Goal: Transaction & Acquisition: Book appointment/travel/reservation

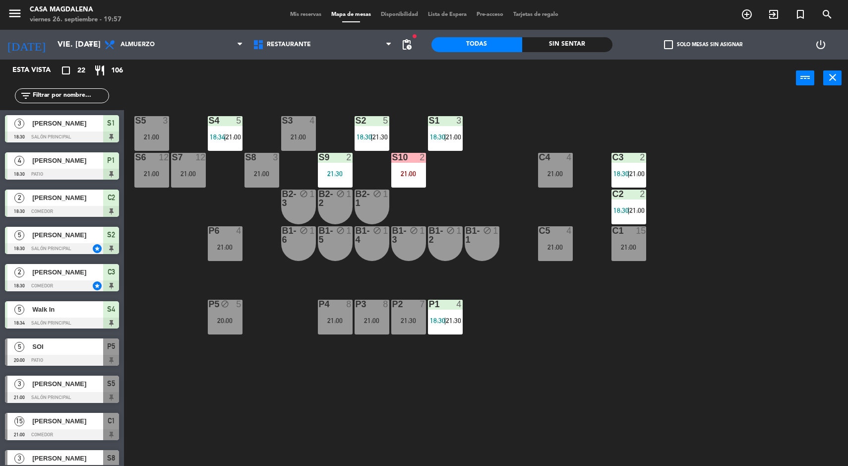
click at [573, 44] on div "Sin sentar" at bounding box center [567, 44] width 91 height 15
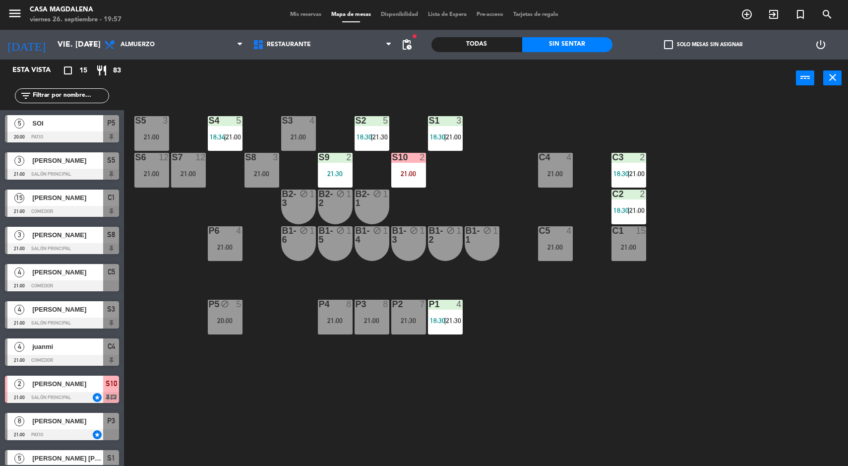
click at [621, 327] on div "S5 3 21:00 S4 5 18:34 | 21:00 S3 4 21:00 S2 5 18:30 | 21:30 S1 3 18:30 | 21:00 …" at bounding box center [490, 282] width 716 height 369
click at [654, 347] on div "S5 3 21:00 S4 5 18:34 | 21:00 S3 4 21:00 S2 5 18:30 | 21:30 S1 3 18:30 | 21:00 …" at bounding box center [490, 282] width 716 height 369
click at [62, 41] on input "vie. [DATE]" at bounding box center [105, 44] width 105 height 19
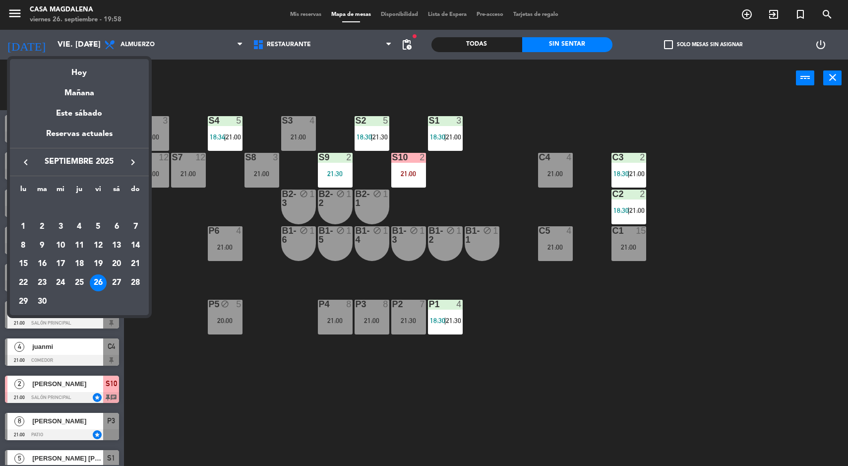
click at [127, 162] on icon "keyboard_arrow_right" at bounding box center [133, 162] width 12 height 12
click at [96, 221] on div "3" at bounding box center [98, 226] width 17 height 17
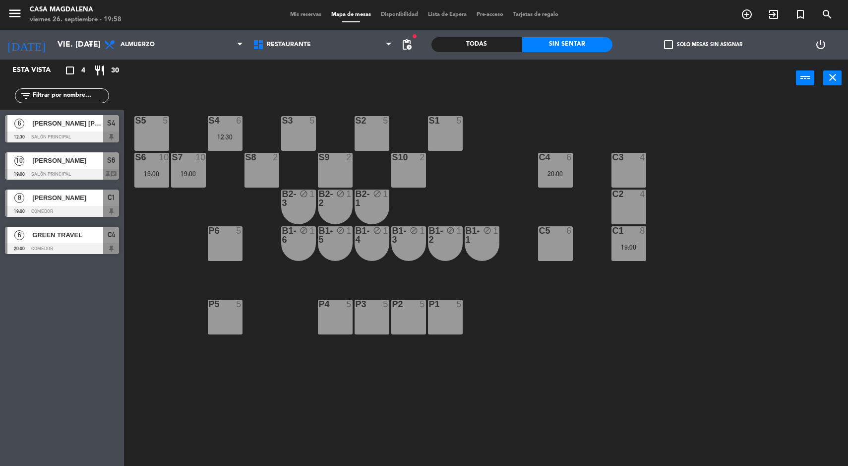
click at [201, 174] on div "19:00" at bounding box center [188, 173] width 35 height 7
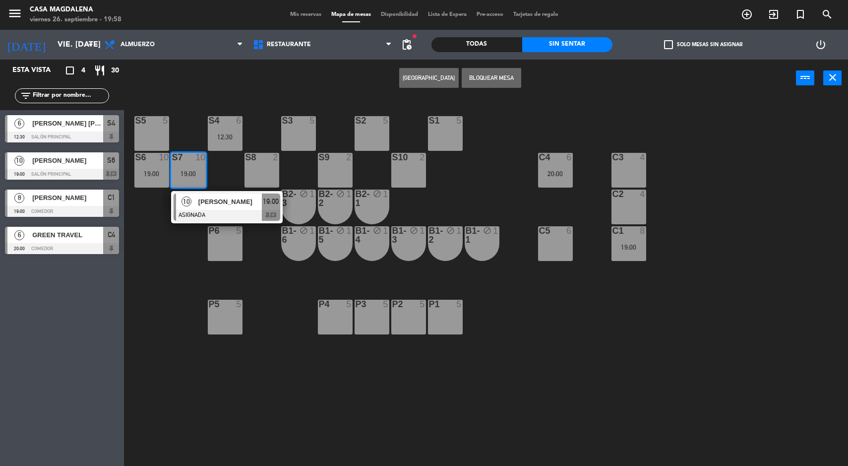
click at [220, 202] on span "[PERSON_NAME]" at bounding box center [229, 201] width 63 height 10
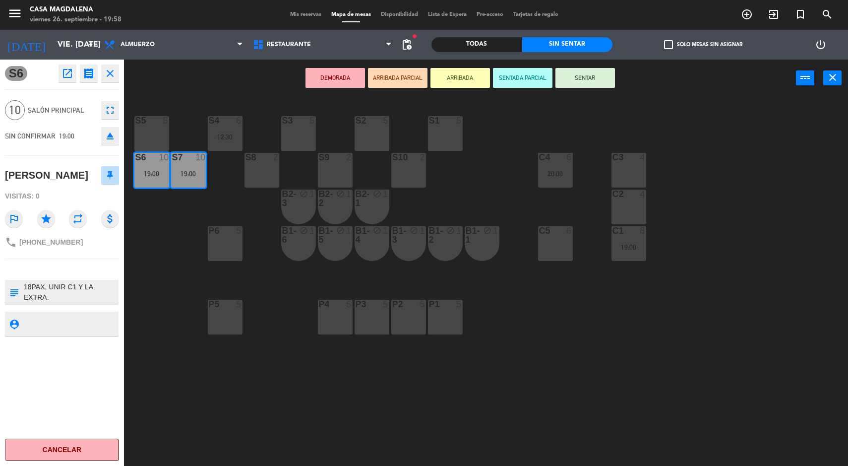
click at [428, 396] on div "S5 5 S4 6 12:30 S3 5 S2 5 S1 5 S6 10 19:00 S7 10 19:00 S8 2 S9 2 S10 2 C3 4 C4 …" at bounding box center [490, 282] width 716 height 369
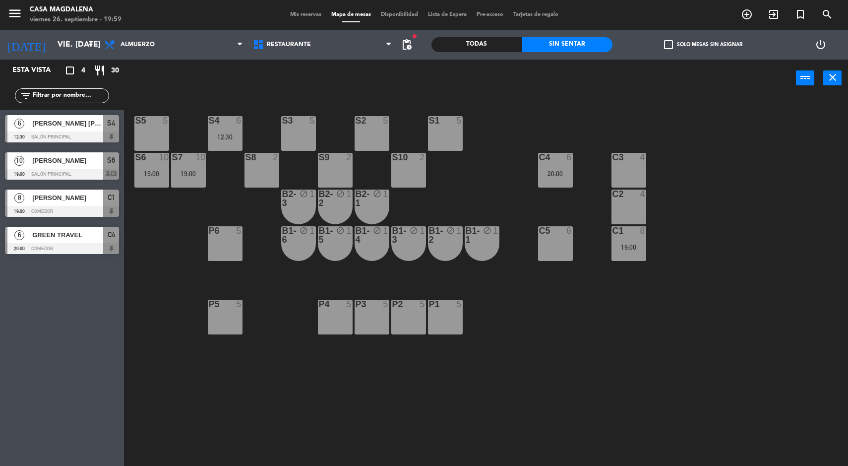
click at [67, 43] on input "vie. [DATE]" at bounding box center [105, 44] width 105 height 19
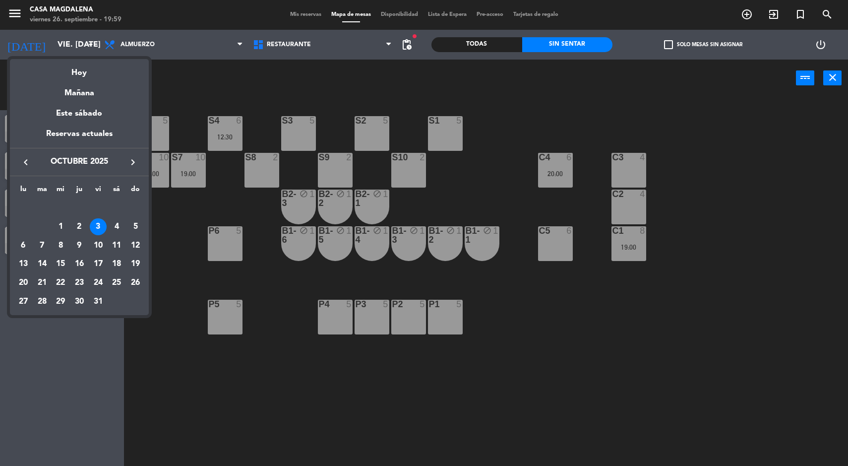
click at [71, 76] on div "Hoy" at bounding box center [79, 69] width 139 height 20
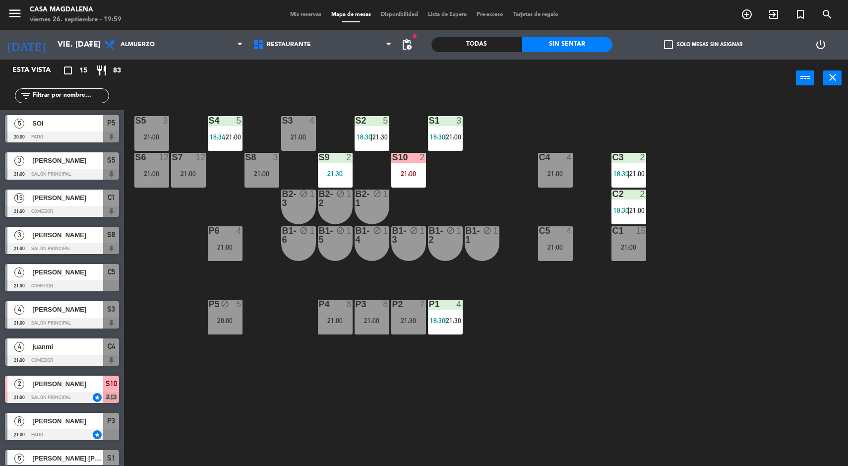
click at [53, 40] on input "vie. [DATE]" at bounding box center [105, 44] width 105 height 19
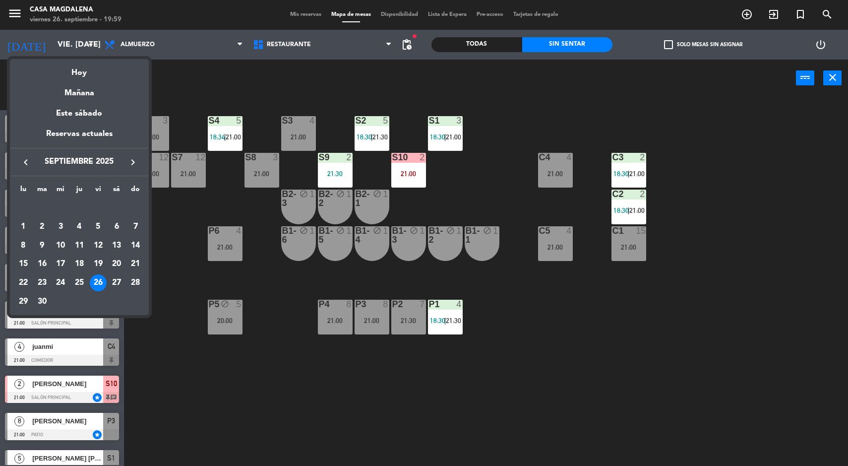
click at [24, 313] on div "lu ma [PERSON_NAME] vi sá do [DATE] 2 3 4 5 6 7 8 9 10 11 12 13 14 15 16 17 18 …" at bounding box center [79, 245] width 139 height 139
click at [30, 305] on div "29" at bounding box center [23, 301] width 17 height 17
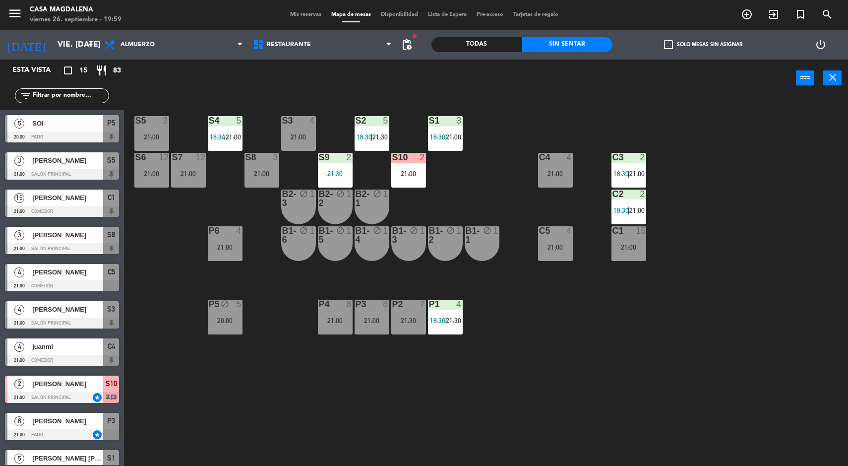
type input "lun. [DATE]"
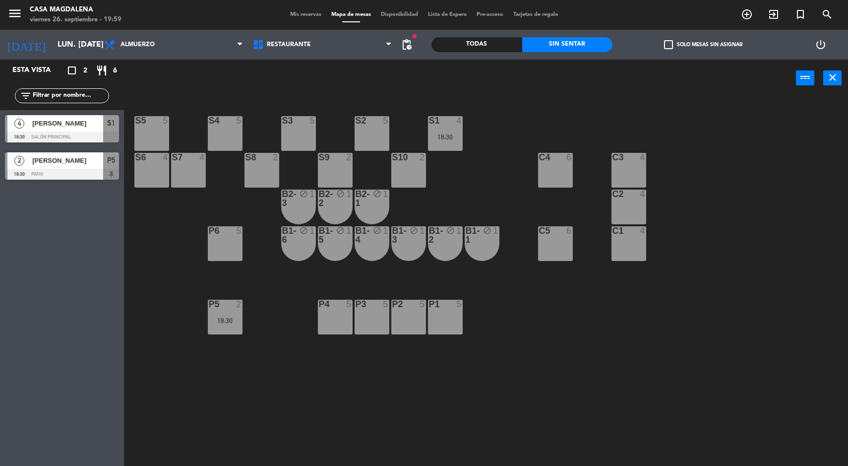
click at [358, 130] on div "S2 5" at bounding box center [372, 133] width 35 height 35
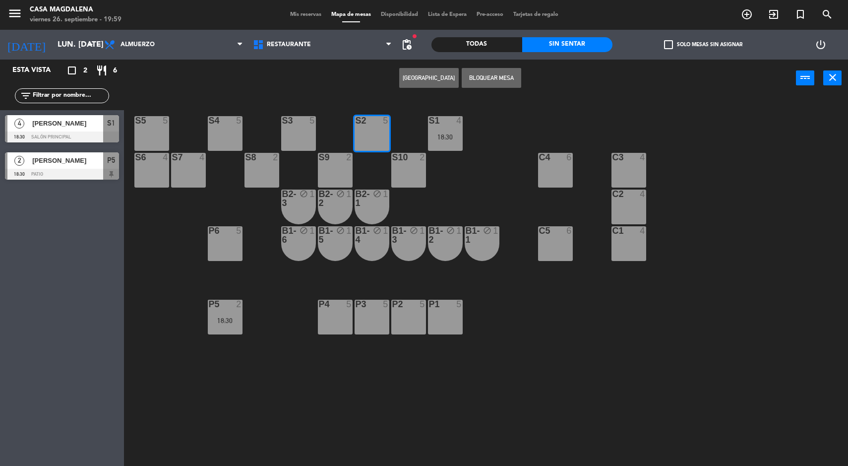
click at [409, 73] on button "[GEOGRAPHIC_DATA]" at bounding box center [429, 78] width 60 height 20
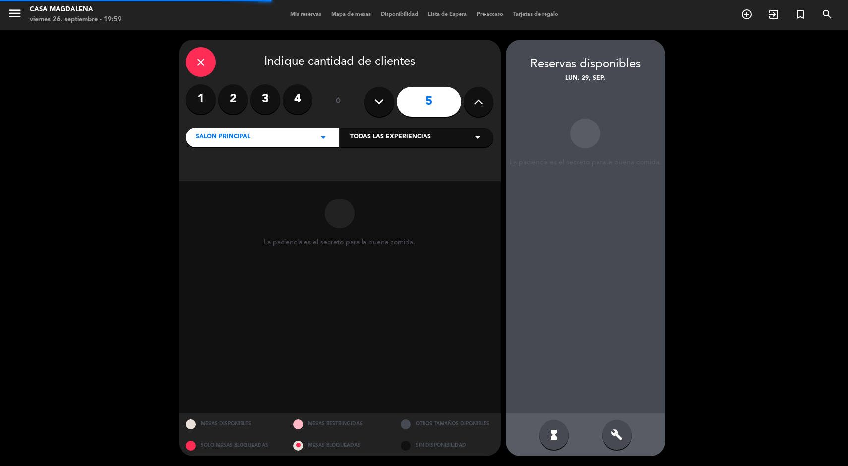
click at [225, 97] on label "2" at bounding box center [233, 99] width 30 height 30
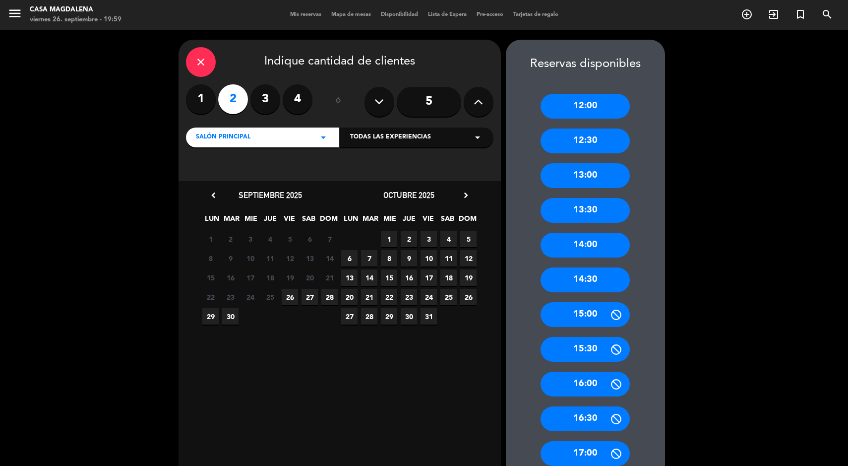
click at [567, 151] on div "12:30" at bounding box center [585, 140] width 89 height 25
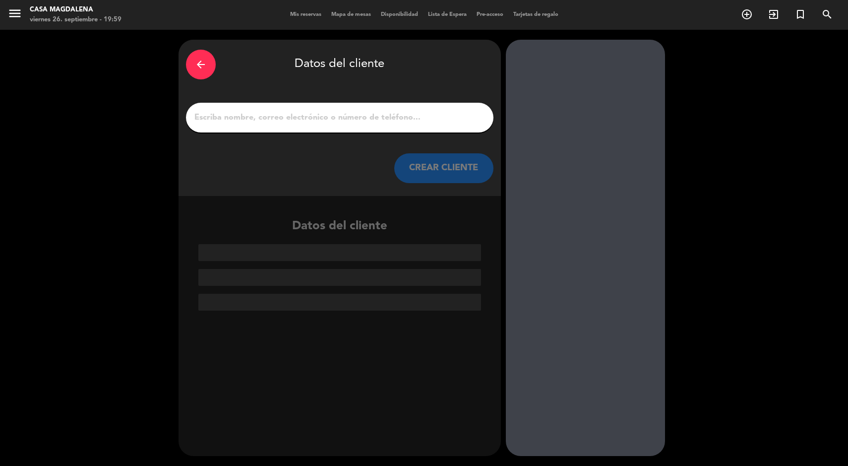
click at [353, 121] on input "1" at bounding box center [339, 118] width 293 height 14
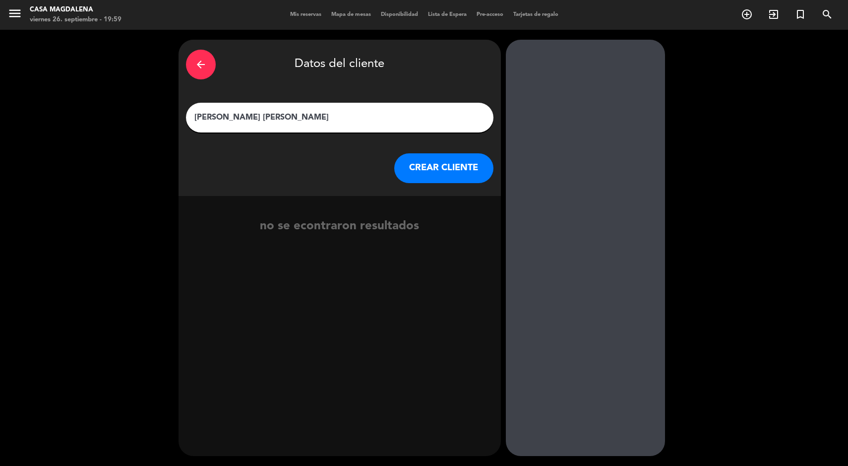
click at [295, 116] on input "[PERSON_NAME] [PERSON_NAME]" at bounding box center [339, 118] width 293 height 14
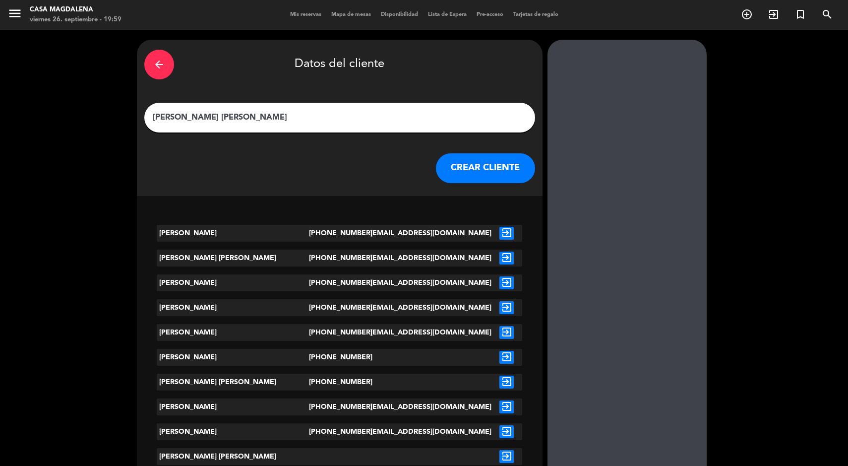
click at [330, 89] on div "arrow_back Datos del cliente [PERSON_NAME] CLIENTE" at bounding box center [340, 118] width 406 height 156
click at [284, 100] on div "arrow_back Datos del cliente [PERSON_NAME] CLIENTE" at bounding box center [340, 118] width 406 height 156
click at [280, 120] on input "[PERSON_NAME] [PERSON_NAME]" at bounding box center [340, 118] width 376 height 14
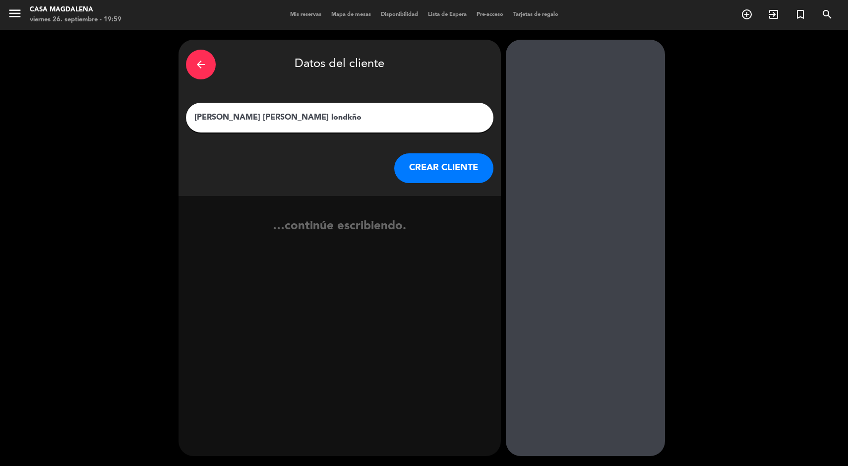
type input "[PERSON_NAME]"
click at [464, 173] on button "CREAR CLIENTE" at bounding box center [443, 168] width 99 height 30
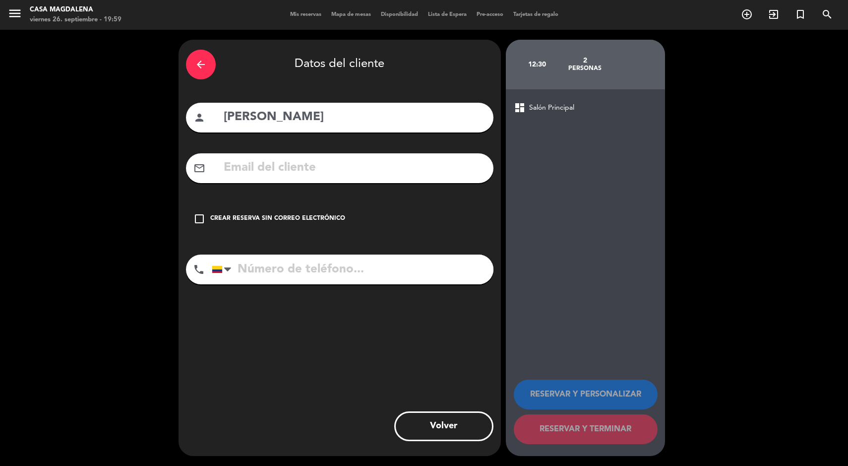
click at [275, 174] on input "text" at bounding box center [354, 168] width 263 height 20
click at [260, 223] on div "Crear reserva sin correo electrónico" at bounding box center [277, 219] width 135 height 10
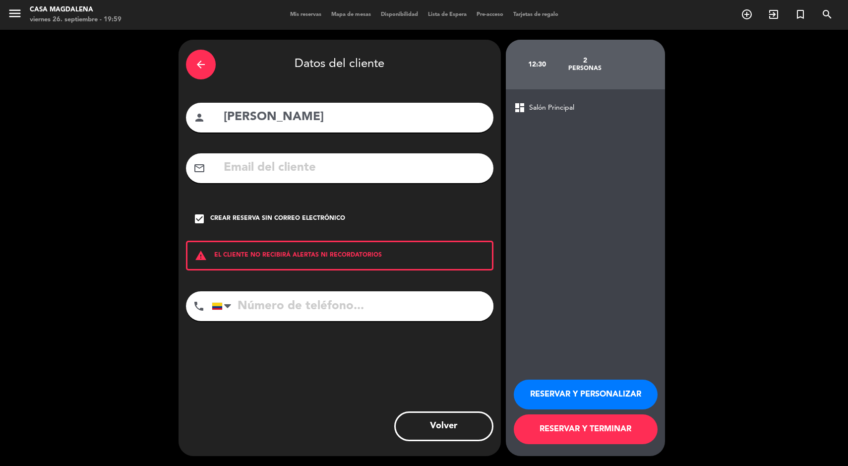
click at [328, 318] on input "tel" at bounding box center [353, 306] width 282 height 30
type input "3102077834"
click at [575, 434] on button "RESERVAR Y TERMINAR" at bounding box center [586, 429] width 144 height 30
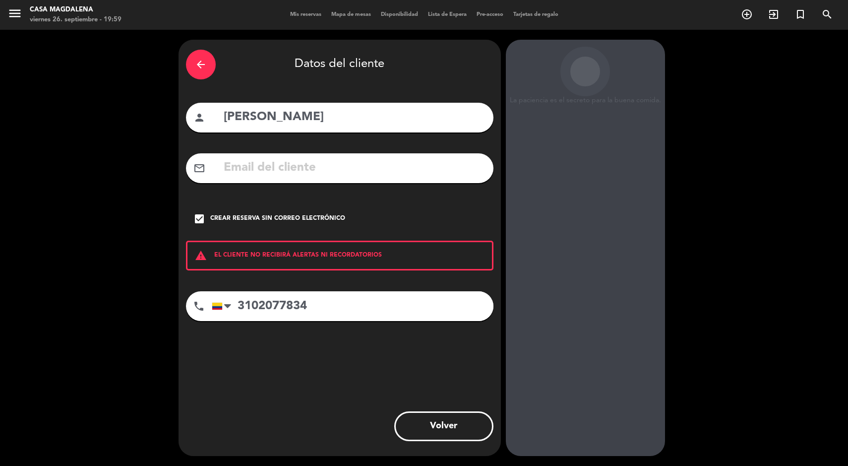
click at [275, 113] on input "[PERSON_NAME]" at bounding box center [354, 117] width 263 height 20
click at [271, 115] on input "[PERSON_NAME]" at bounding box center [354, 117] width 263 height 20
